Goal: Task Accomplishment & Management: Manage account settings

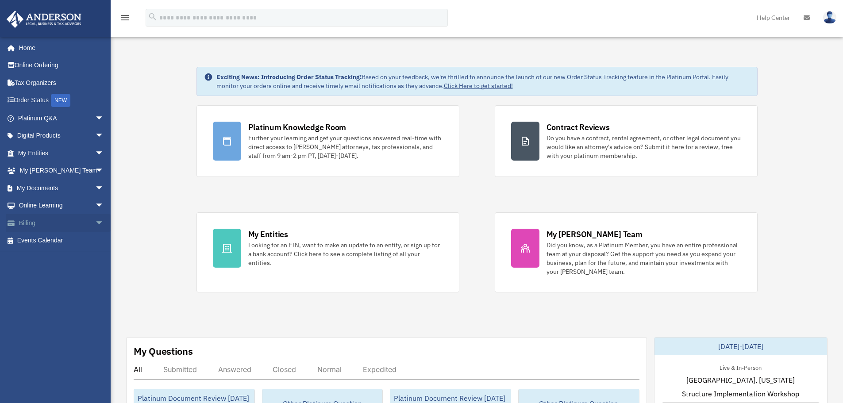
click at [97, 226] on span "arrow_drop_down" at bounding box center [104, 223] width 18 height 18
click at [73, 272] on link "Manage Payments" at bounding box center [64, 276] width 105 height 18
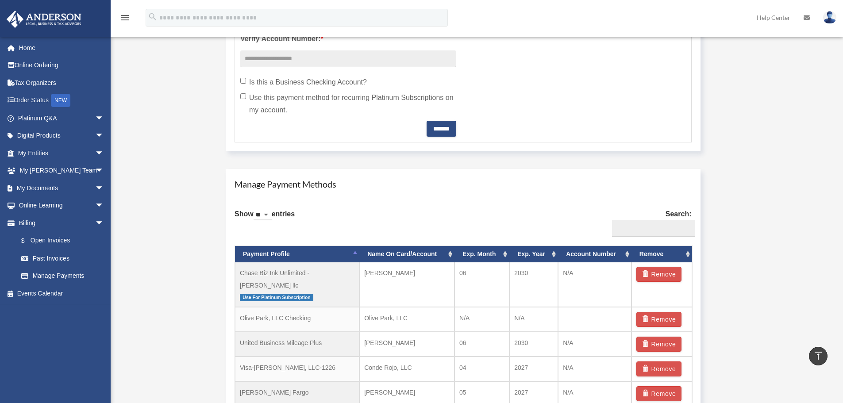
scroll to position [487, 0]
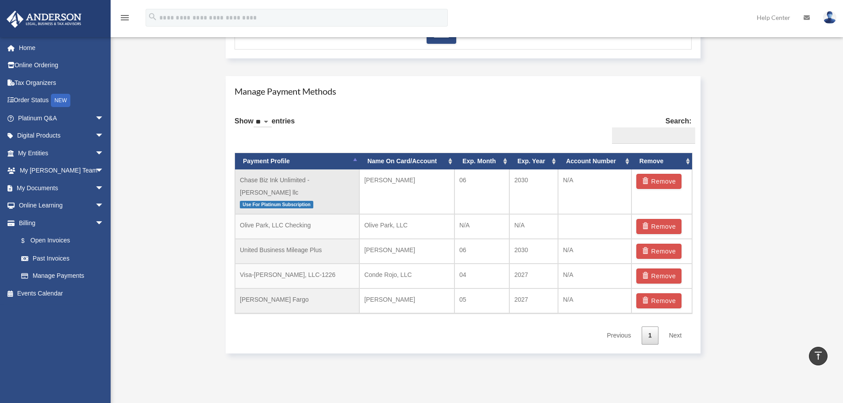
click at [298, 184] on td "Chase Biz Ink Unlimited - [PERSON_NAME] llc Use For Platinum Subscription" at bounding box center [297, 192] width 124 height 45
click at [305, 174] on td "Chase Biz Ink Unlimited - [PERSON_NAME] llc Use For Platinum Subscription" at bounding box center [297, 192] width 124 height 45
click at [334, 178] on td "Chase Biz Ink Unlimited - [PERSON_NAME] llc Use For Platinum Subscription" at bounding box center [297, 192] width 124 height 45
click at [290, 242] on td "United Business Mileage Plus" at bounding box center [297, 251] width 124 height 25
click at [291, 241] on td "United Business Mileage Plus" at bounding box center [297, 251] width 124 height 25
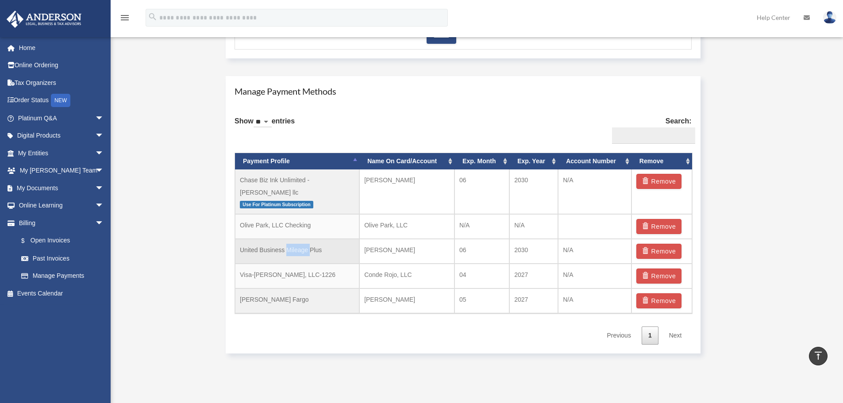
click at [291, 241] on td "United Business Mileage Plus" at bounding box center [297, 251] width 124 height 25
click at [310, 214] on td "Olive Park, LLC Checking" at bounding box center [297, 226] width 124 height 25
click at [311, 182] on td "Chase Biz Ink Unlimited - Langdon llc Use For Platinum Subscription" at bounding box center [297, 192] width 124 height 45
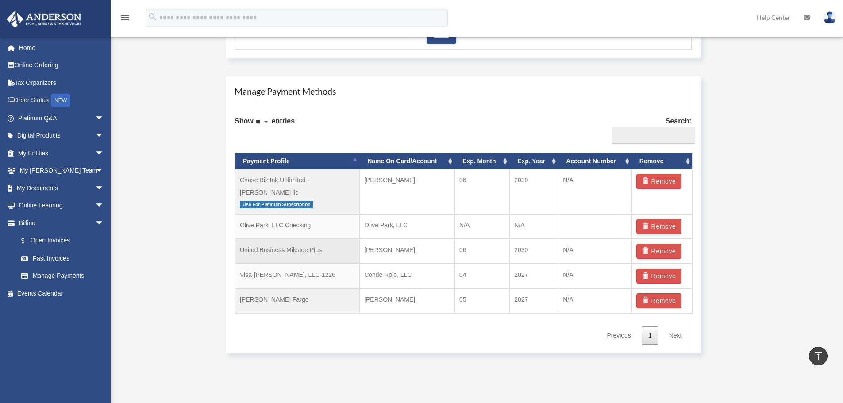
click at [320, 239] on td "United Business Mileage Plus" at bounding box center [297, 251] width 124 height 25
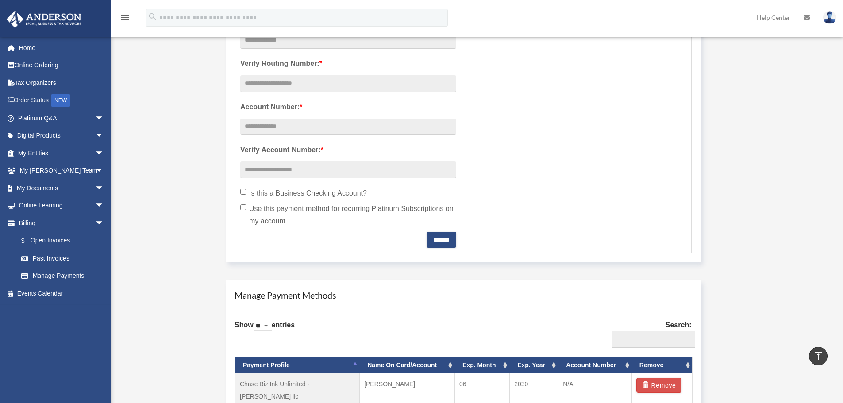
scroll to position [266, 0]
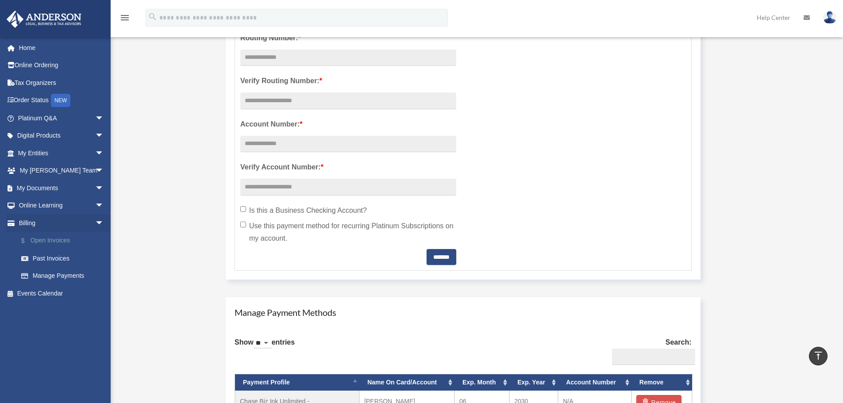
click at [69, 240] on link "$ Open Invoices" at bounding box center [64, 241] width 105 height 18
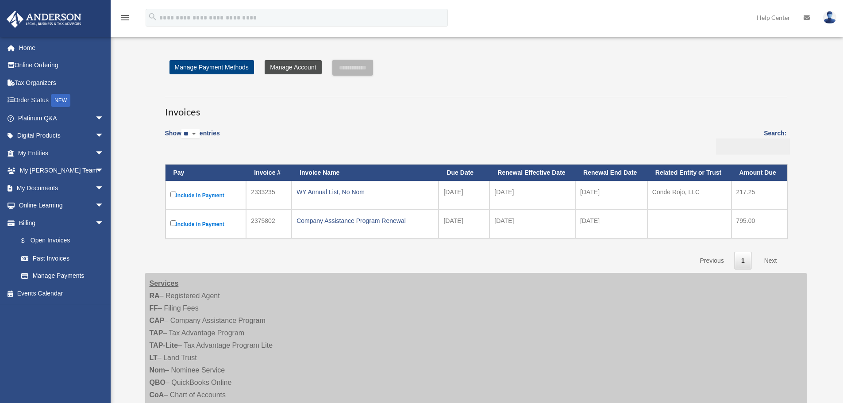
click at [288, 68] on link "Manage Account" at bounding box center [293, 67] width 57 height 14
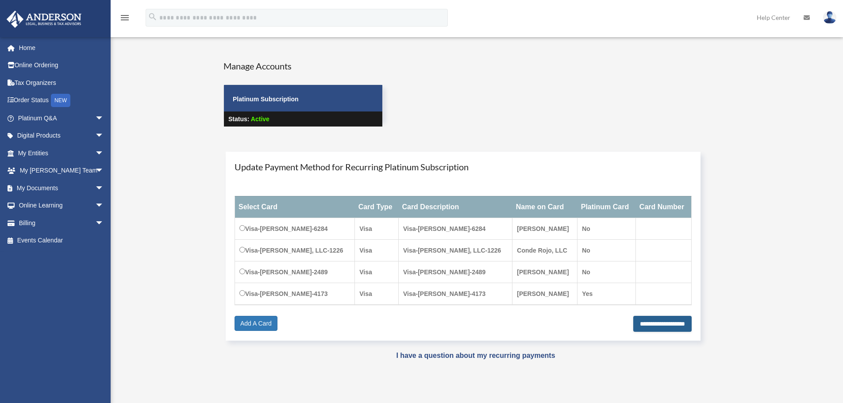
click at [650, 329] on input "**********" at bounding box center [663, 324] width 58 height 16
type input "**********"
click at [50, 49] on link "Home" at bounding box center [61, 48] width 111 height 18
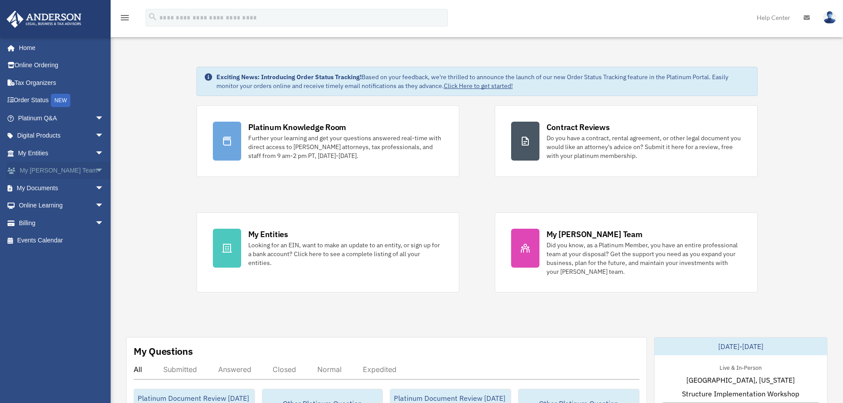
click at [95, 170] on span "arrow_drop_down" at bounding box center [104, 171] width 18 height 18
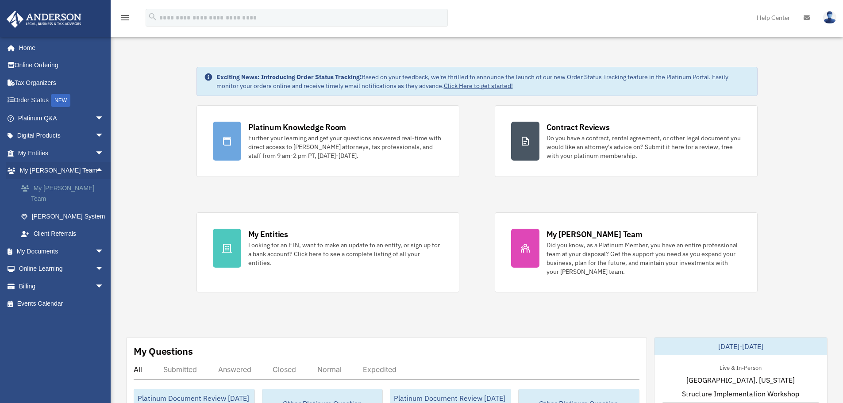
click at [77, 186] on link "My [PERSON_NAME] Team" at bounding box center [64, 193] width 105 height 28
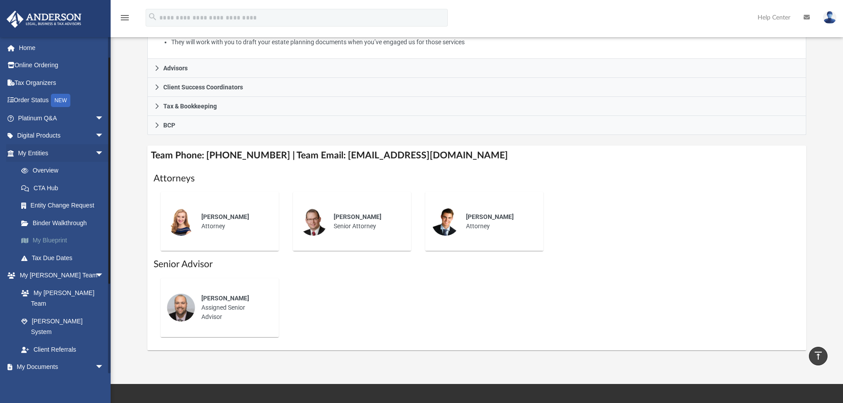
scroll to position [158, 0]
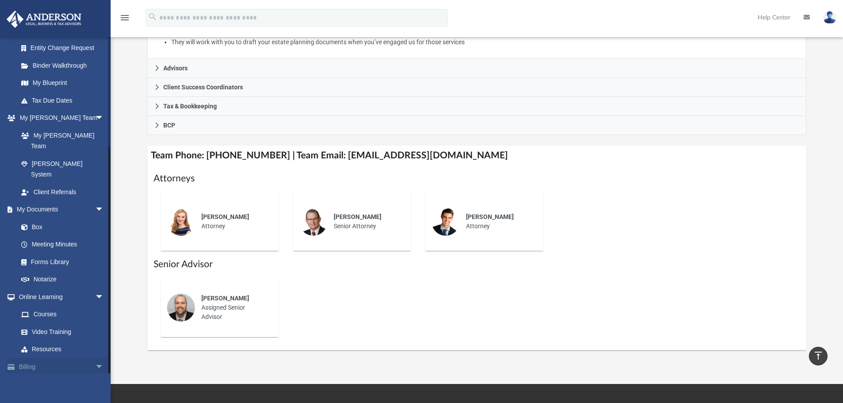
click at [67, 358] on link "Billing arrow_drop_down" at bounding box center [61, 367] width 111 height 18
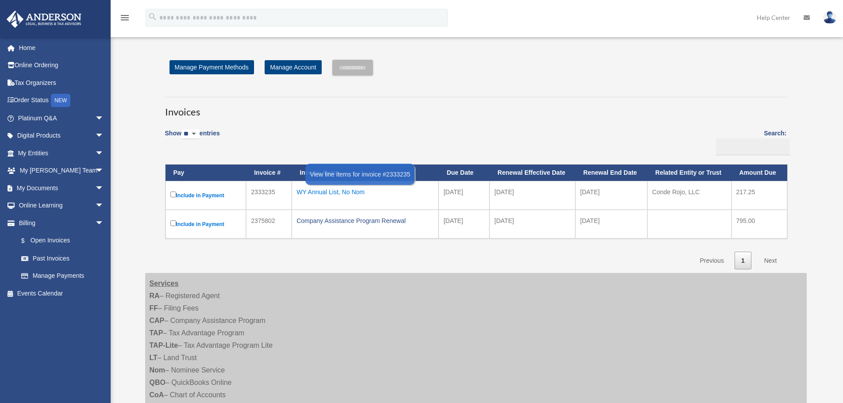
click at [348, 190] on div "WY Annual List, No Nom" at bounding box center [365, 192] width 137 height 12
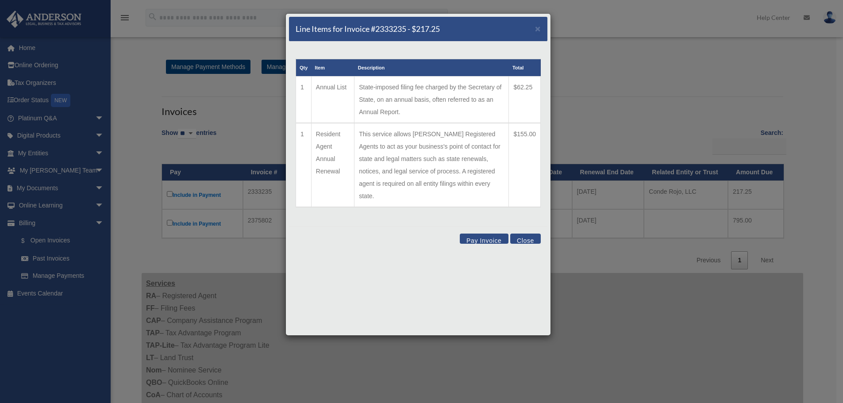
click at [522, 234] on button "Close" at bounding box center [526, 239] width 31 height 10
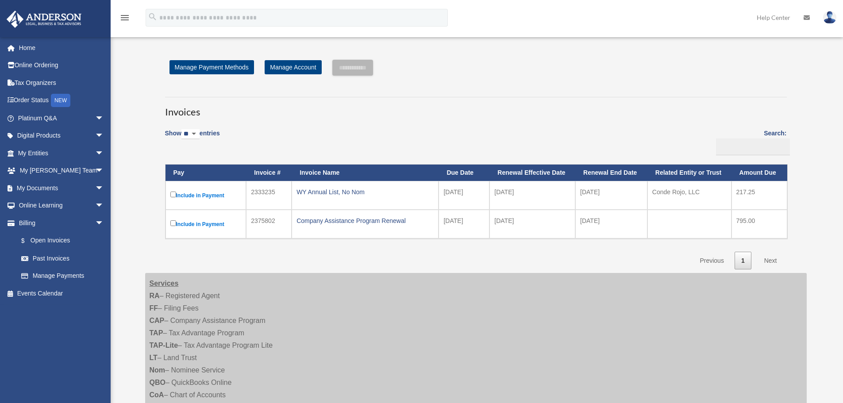
click at [835, 16] on img at bounding box center [830, 17] width 13 height 13
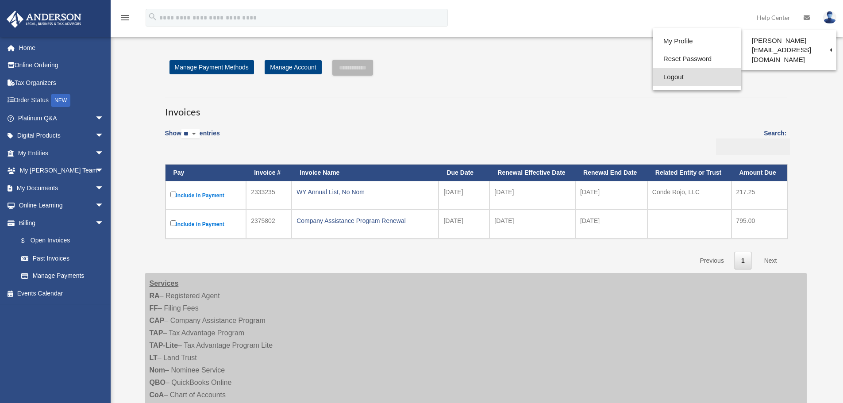
click at [679, 76] on link "Logout" at bounding box center [697, 77] width 89 height 18
